Goal: Information Seeking & Learning: Learn about a topic

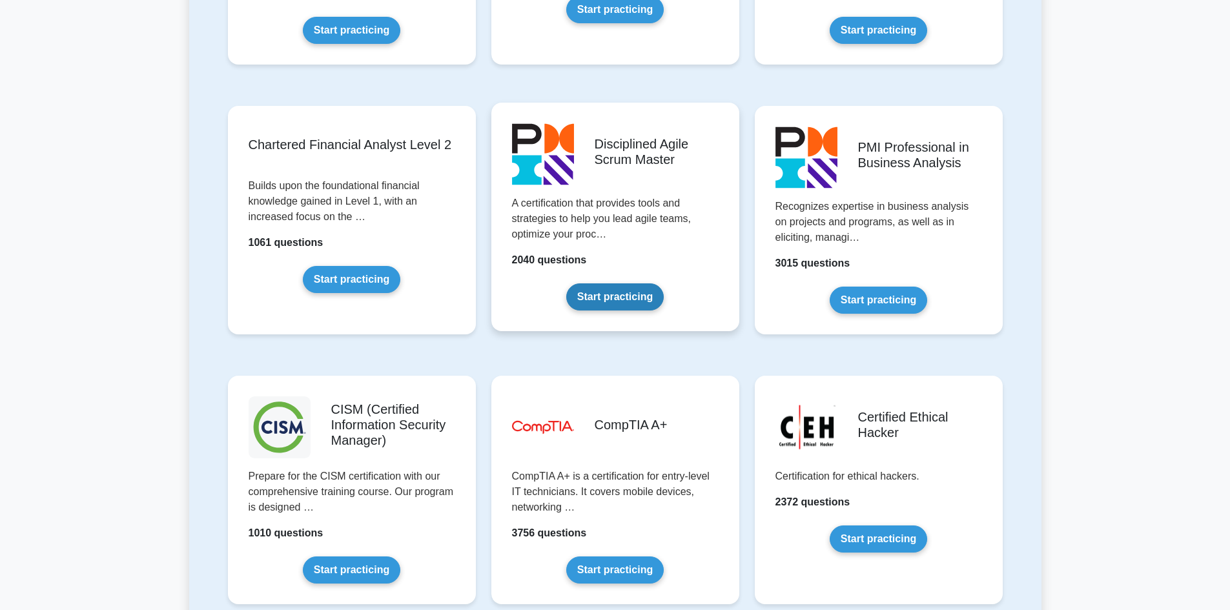
scroll to position [1743, 0]
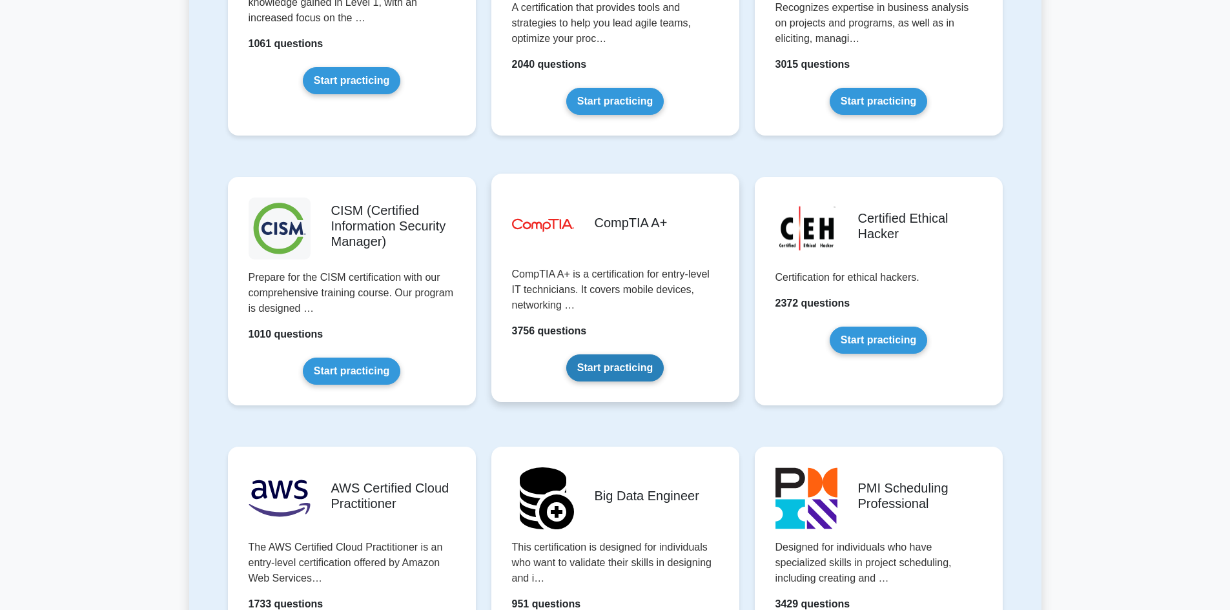
click at [630, 366] on link "Start practicing" at bounding box center [614, 367] width 97 height 27
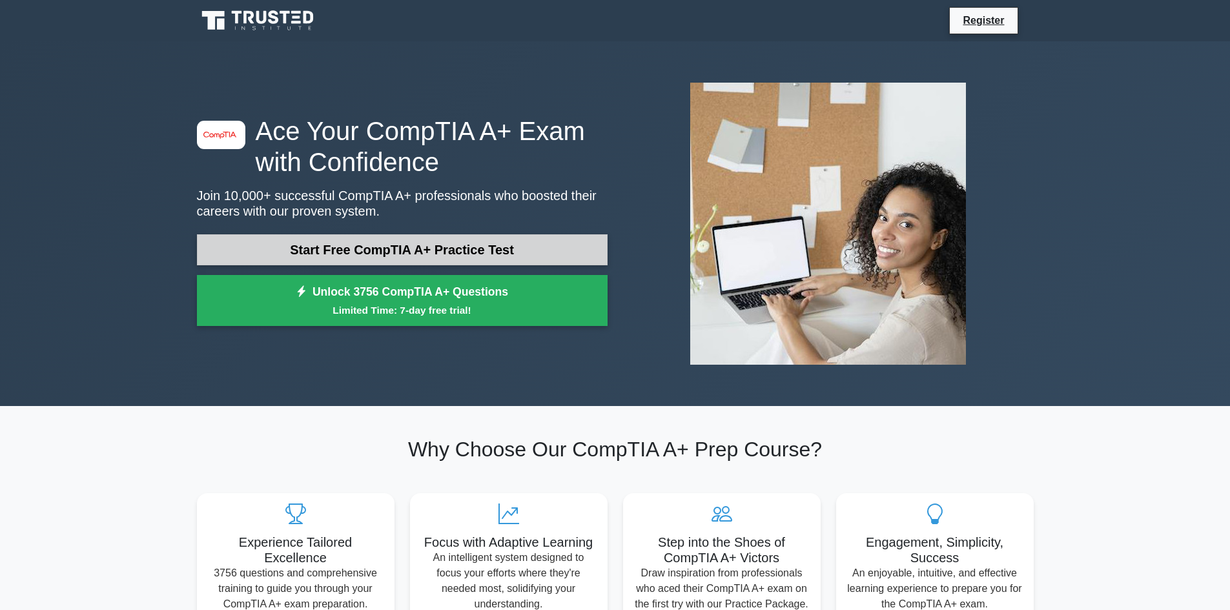
click at [460, 261] on link "Start Free CompTIA A+ Practice Test" at bounding box center [402, 249] width 411 height 31
